Goal: Book appointment/travel/reservation

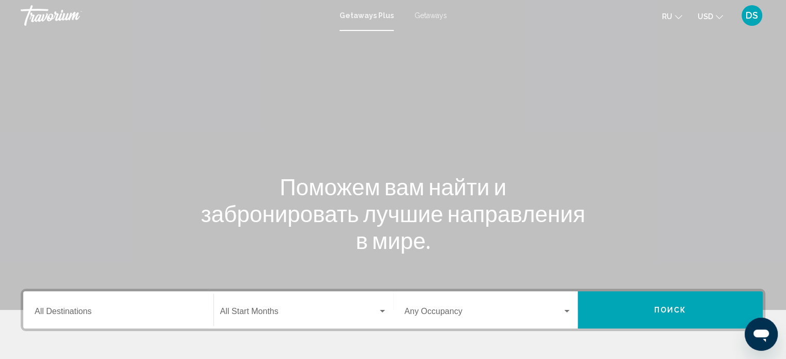
click at [98, 313] on input "Destination All Destinations" at bounding box center [118, 313] width 167 height 9
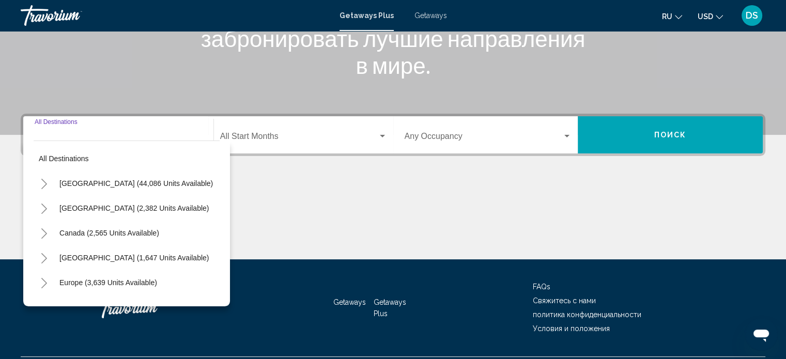
scroll to position [201, 0]
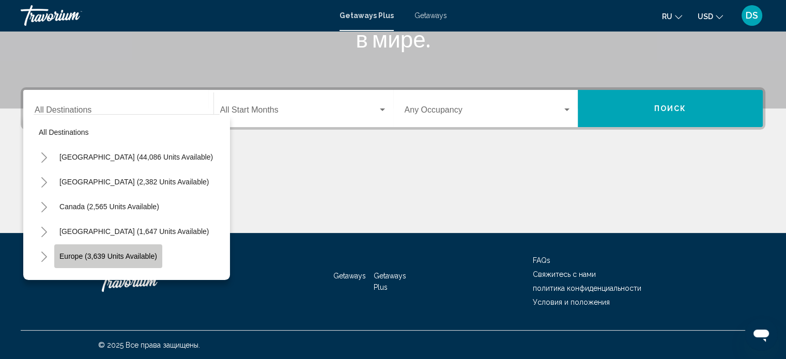
click at [93, 254] on span "Europe (3,639 units available)" at bounding box center [108, 256] width 98 height 8
type input "**********"
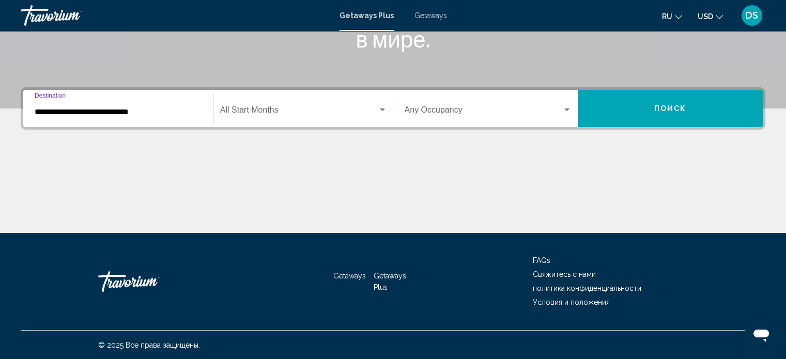
click at [649, 108] on button "Поиск" at bounding box center [669, 108] width 185 height 37
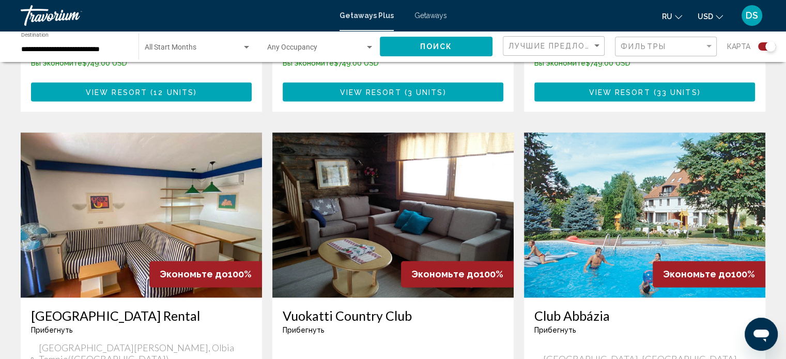
scroll to position [1498, 0]
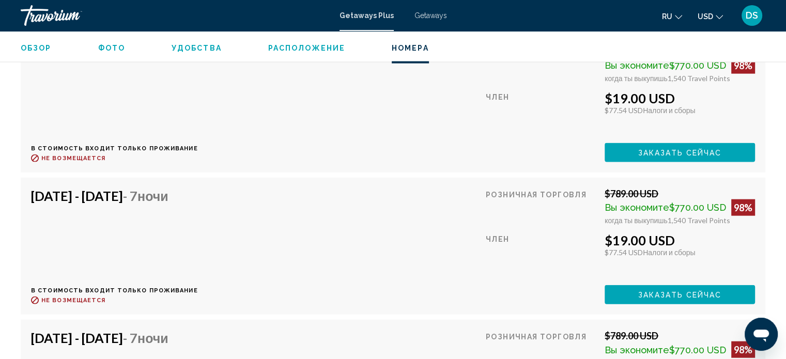
scroll to position [2169, 0]
